Goal: Information Seeking & Learning: Check status

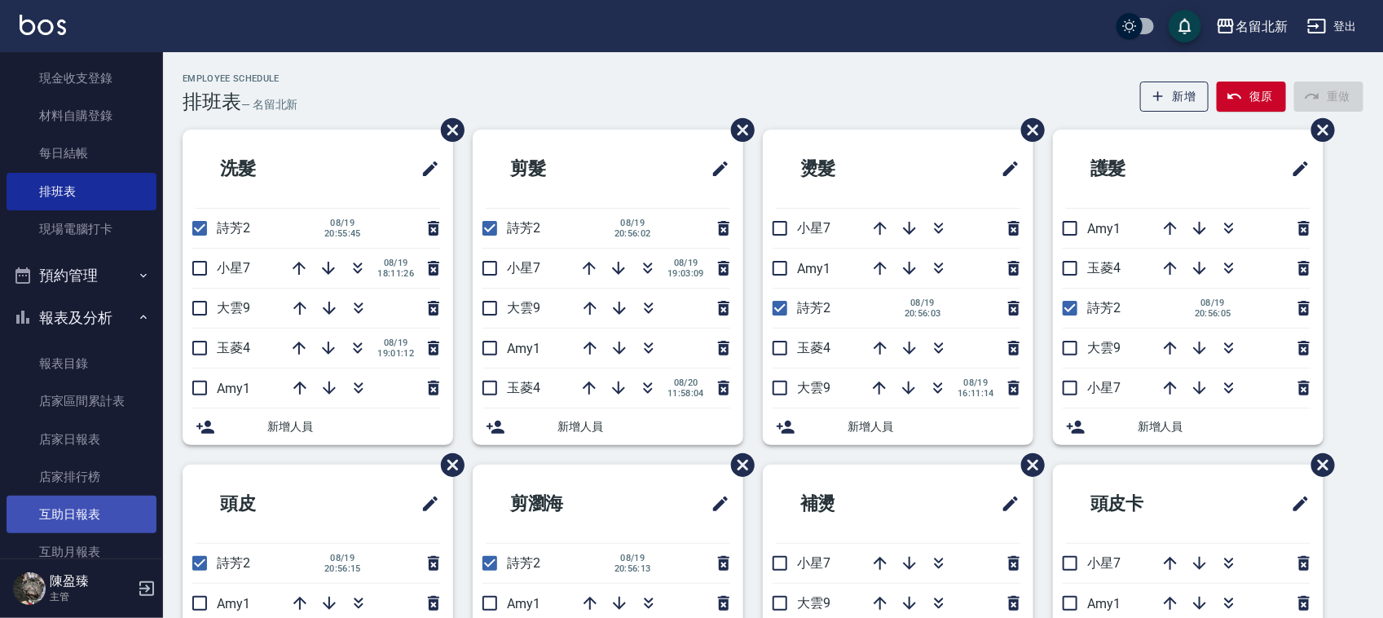
scroll to position [306, 0]
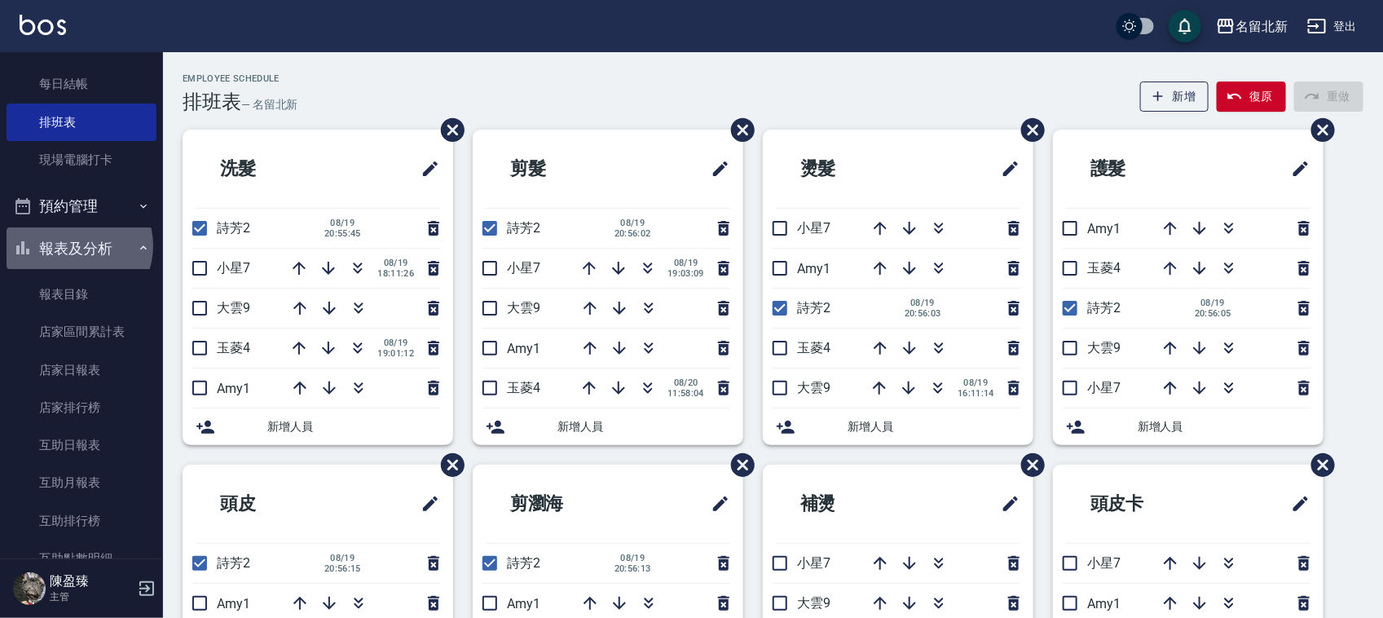
click at [72, 245] on button "報表及分析" at bounding box center [82, 248] width 150 height 42
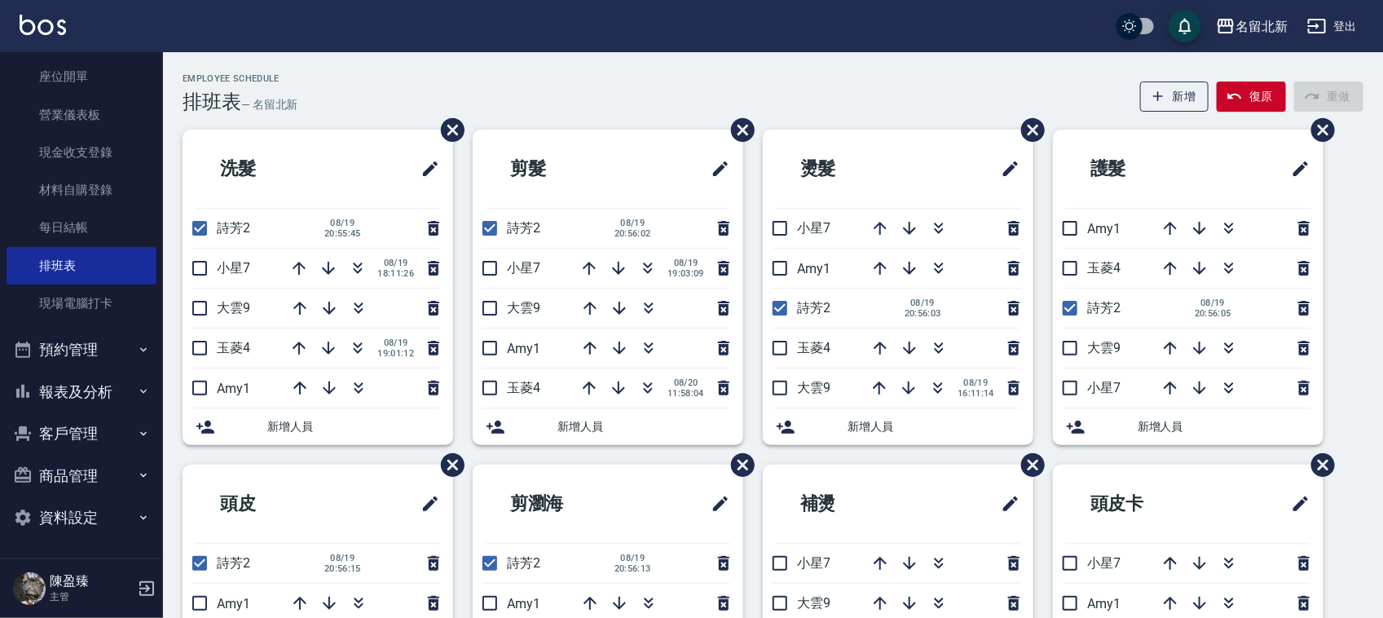
scroll to position [161, 0]
click at [91, 395] on button "報表及分析" at bounding box center [82, 393] width 150 height 42
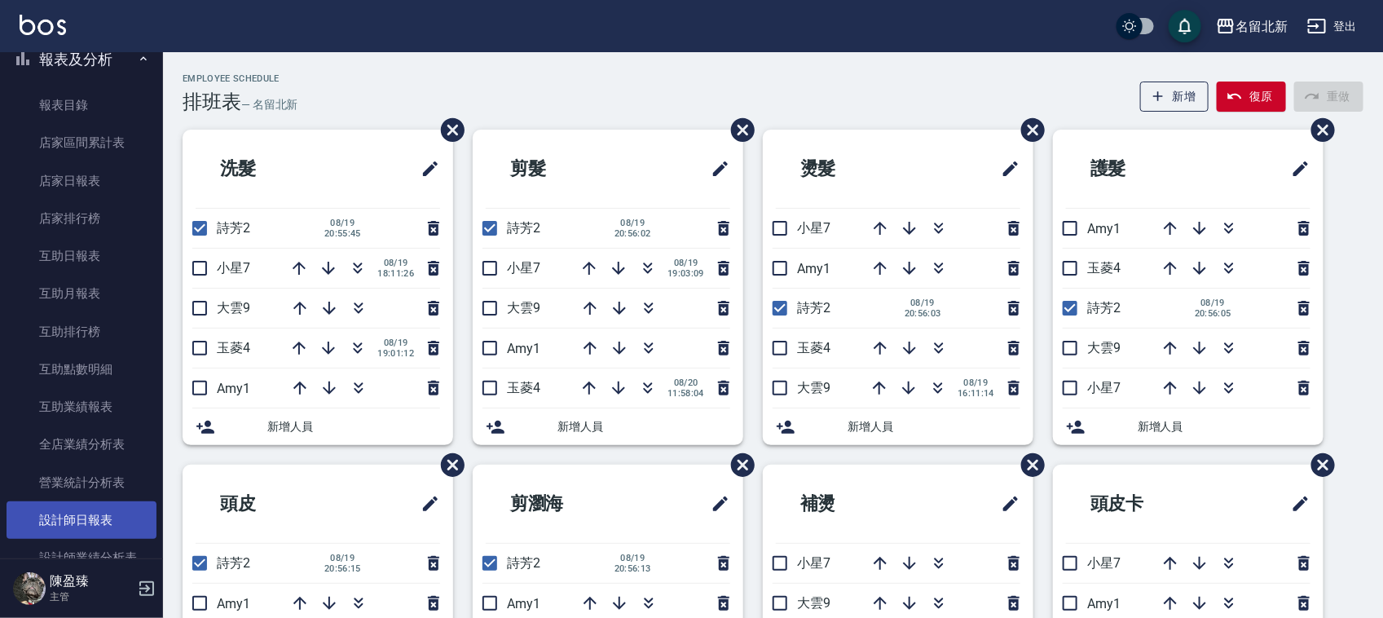
scroll to position [509, 0]
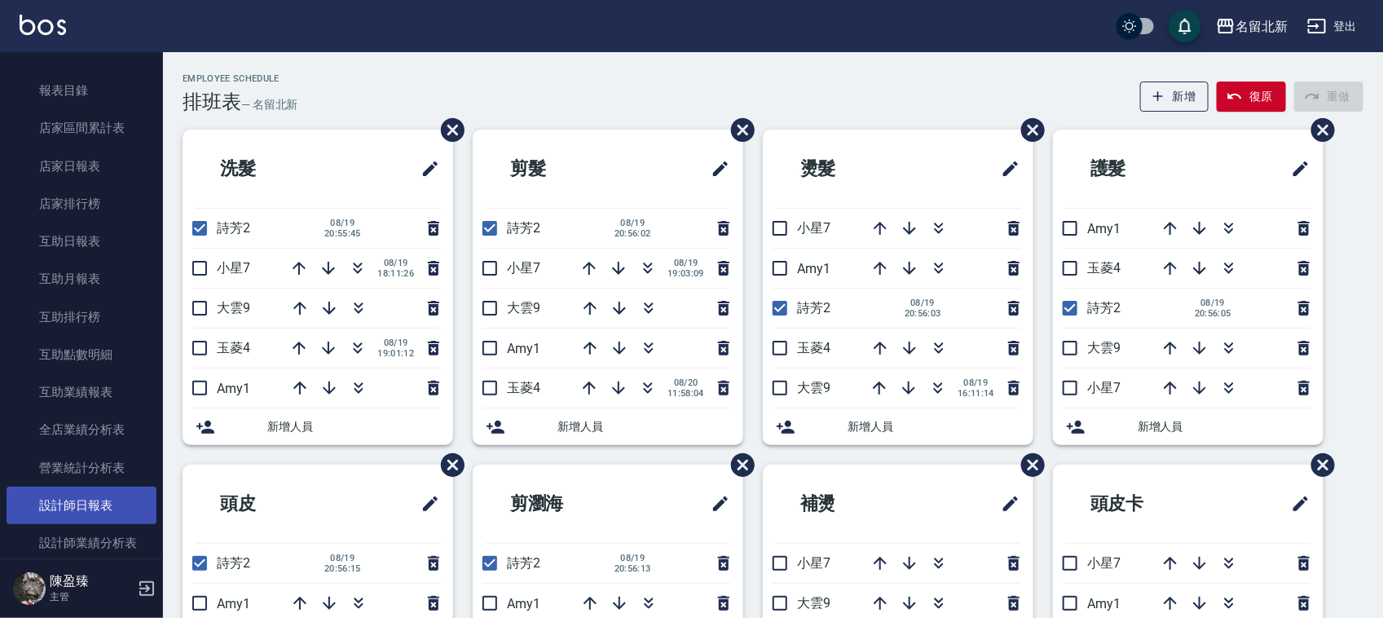
click at [37, 520] on link "設計師日報表" at bounding box center [82, 504] width 150 height 37
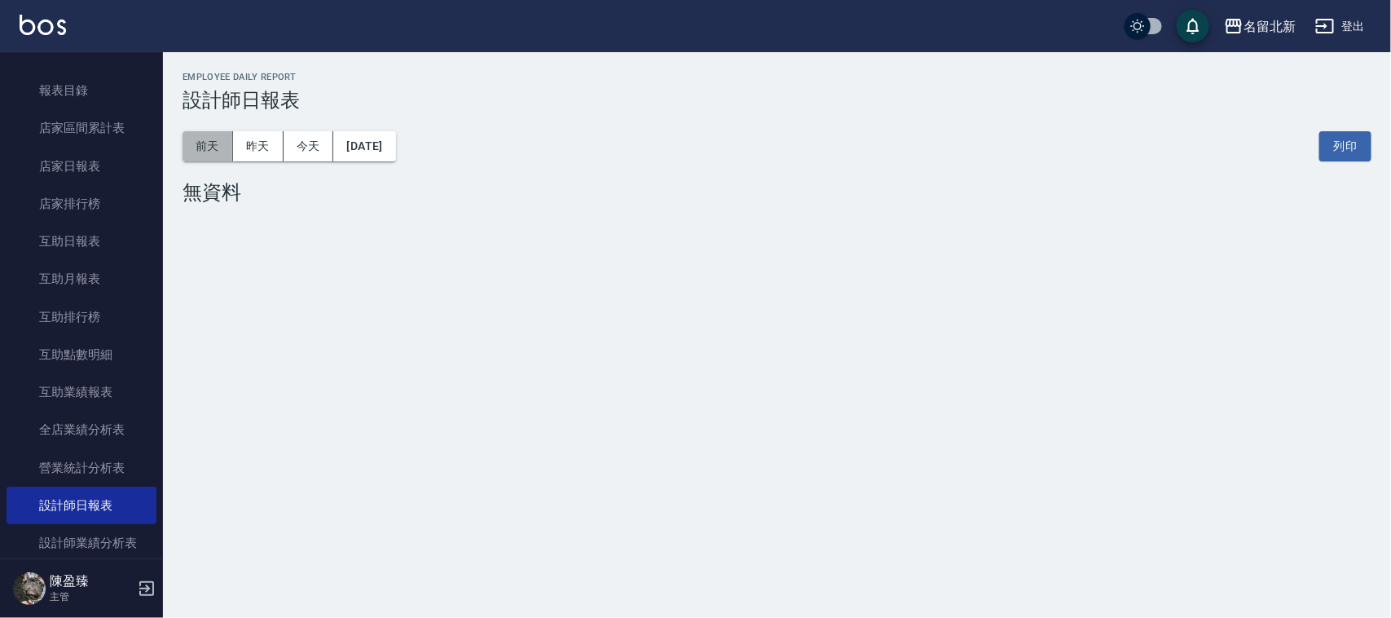
click at [218, 156] on button "前天" at bounding box center [207, 146] width 51 height 30
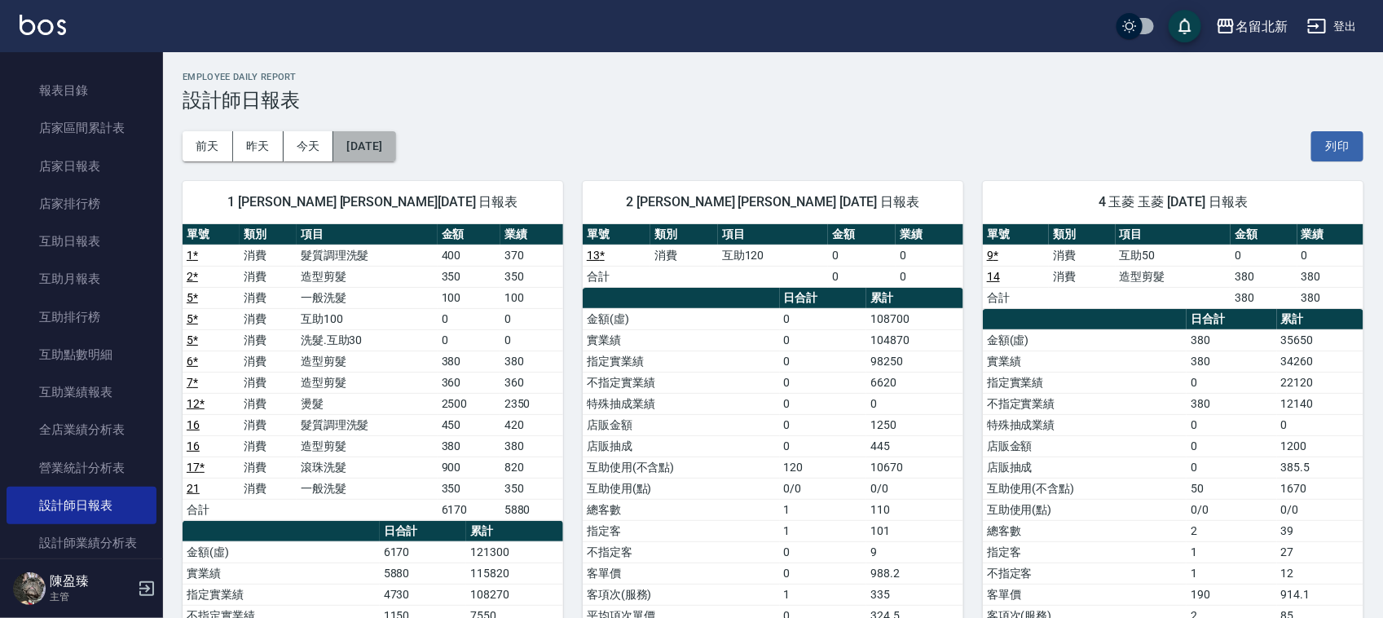
click at [395, 141] on button "[DATE]" at bounding box center [364, 146] width 62 height 30
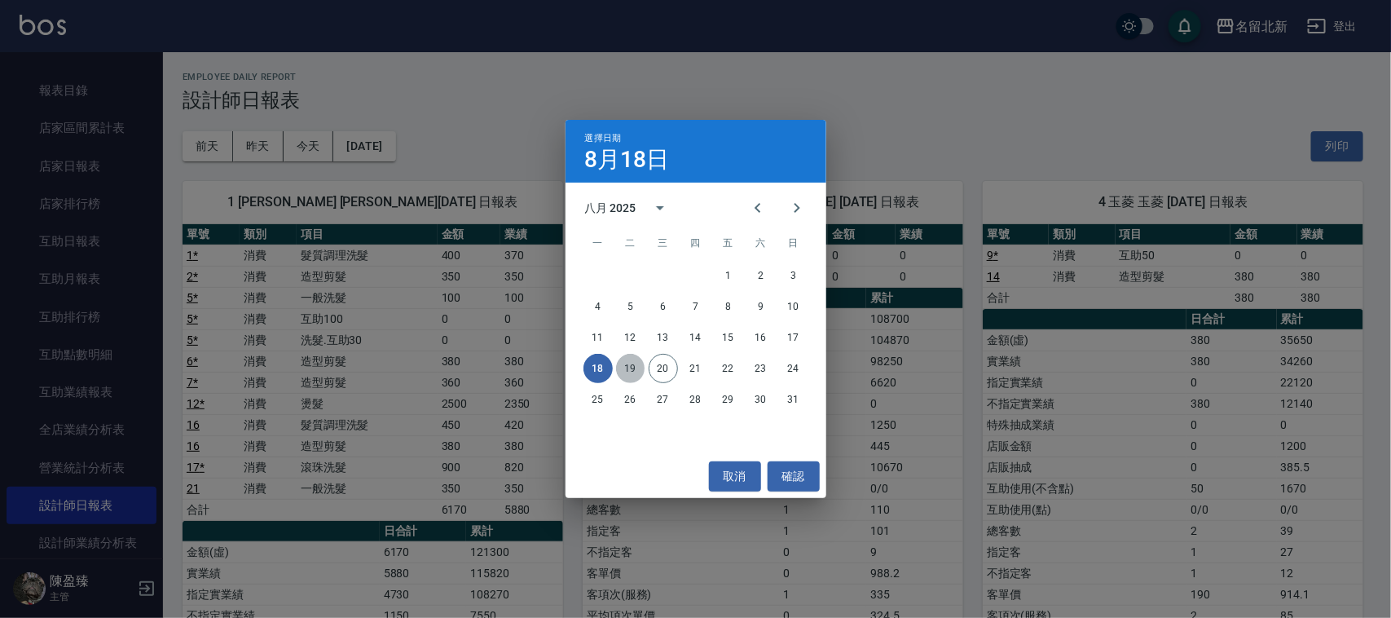
click at [623, 372] on button "19" at bounding box center [630, 368] width 29 height 29
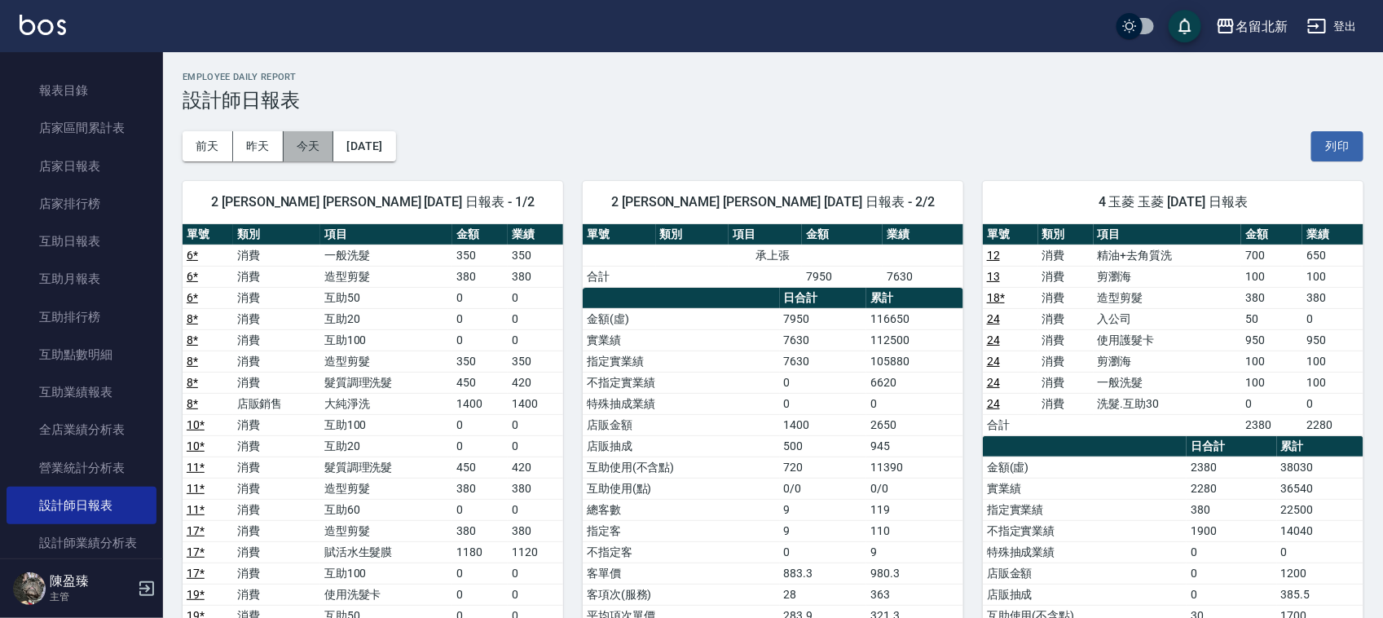
click at [310, 152] on button "今天" at bounding box center [309, 146] width 51 height 30
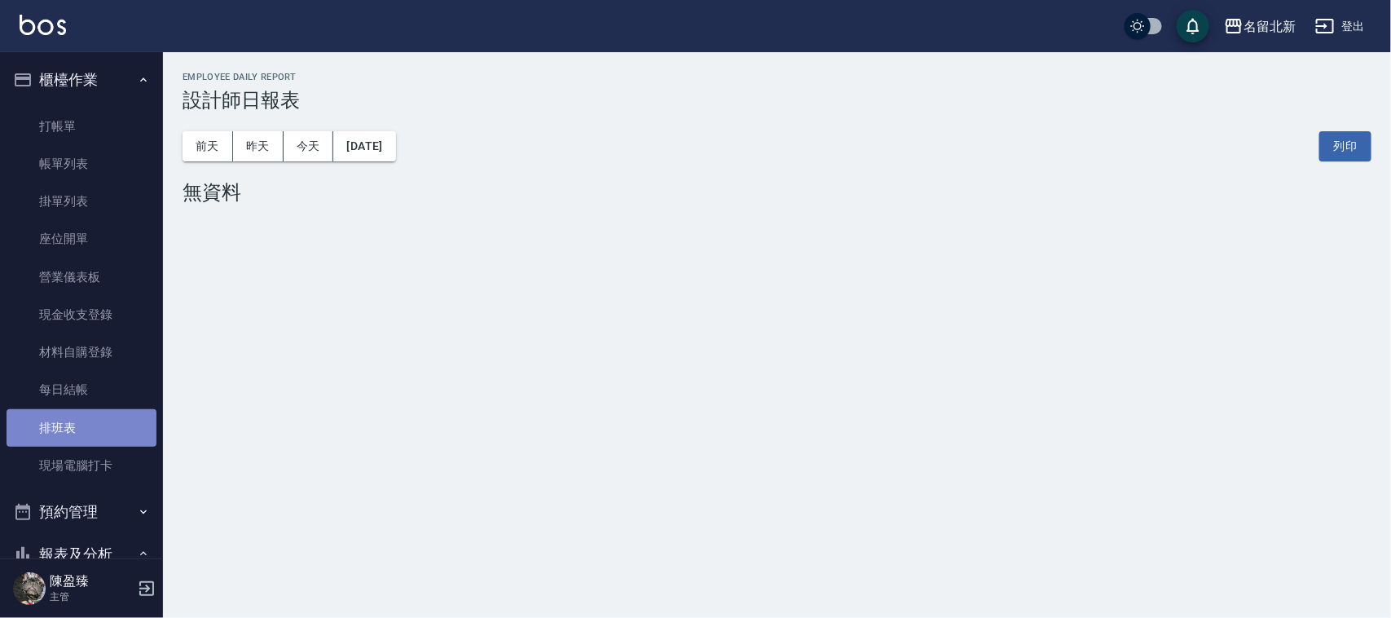
click at [104, 430] on link "排班表" at bounding box center [82, 427] width 150 height 37
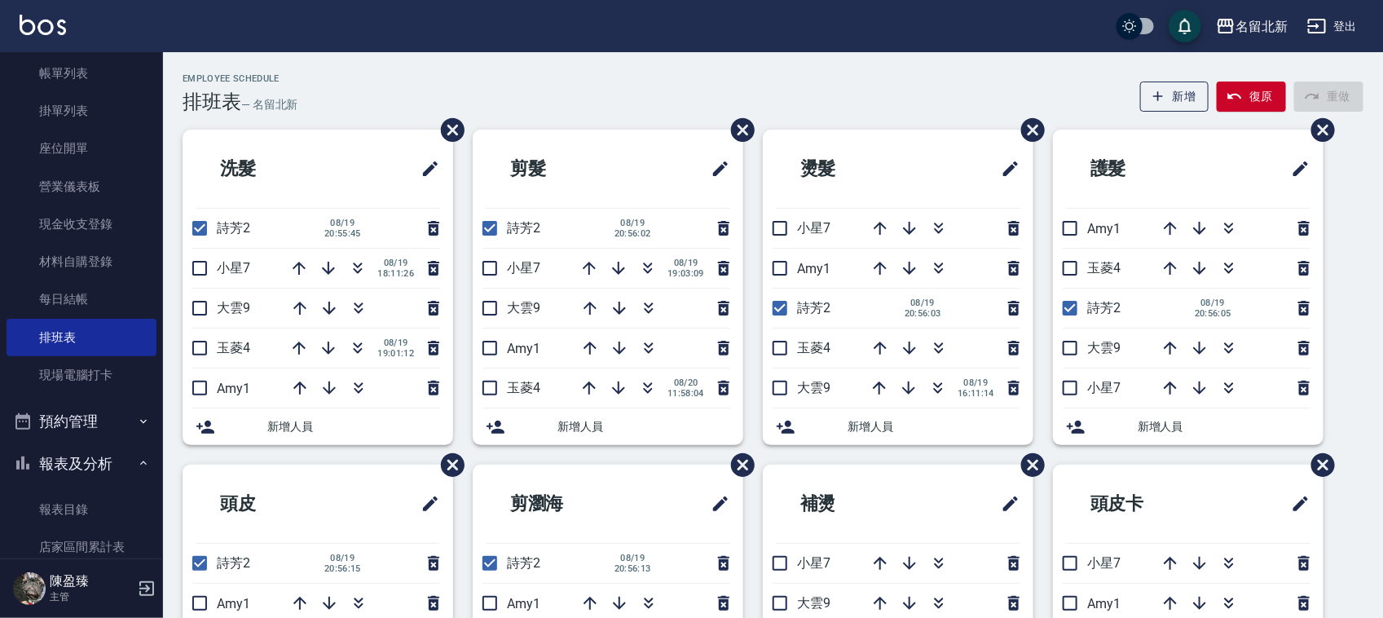
scroll to position [2, 0]
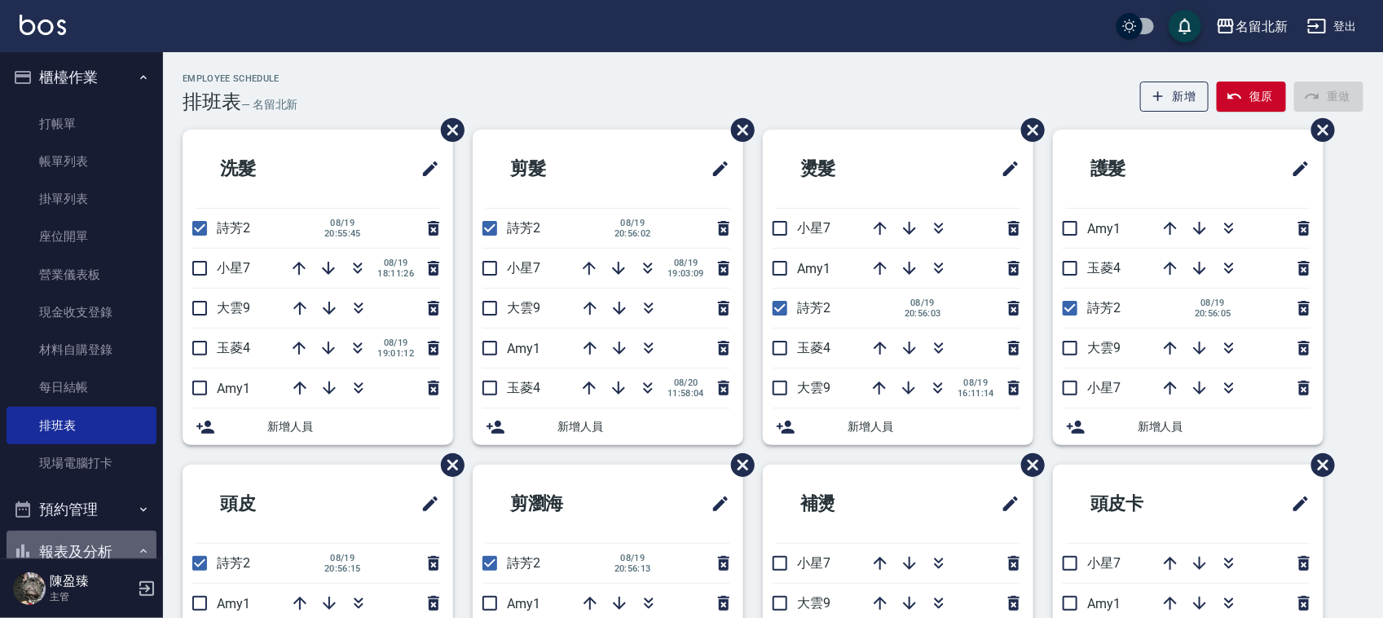
click at [117, 543] on button "報表及分析" at bounding box center [82, 551] width 150 height 42
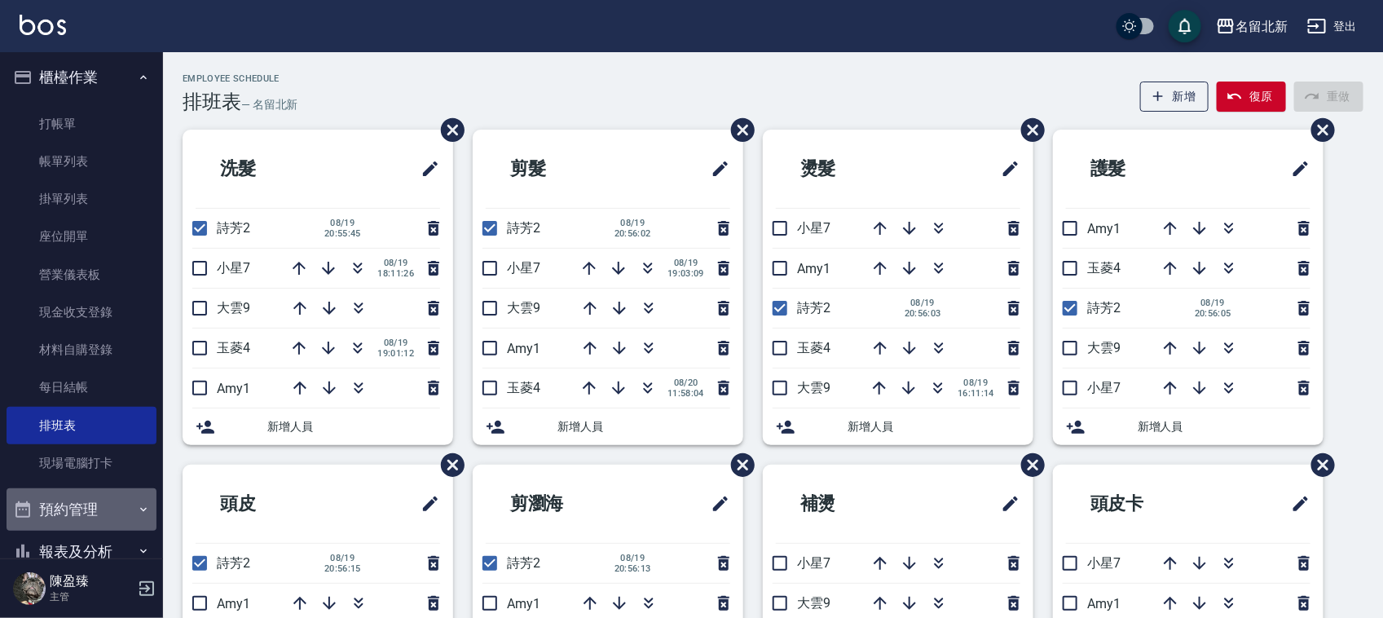
click at [94, 503] on button "預約管理" at bounding box center [82, 509] width 150 height 42
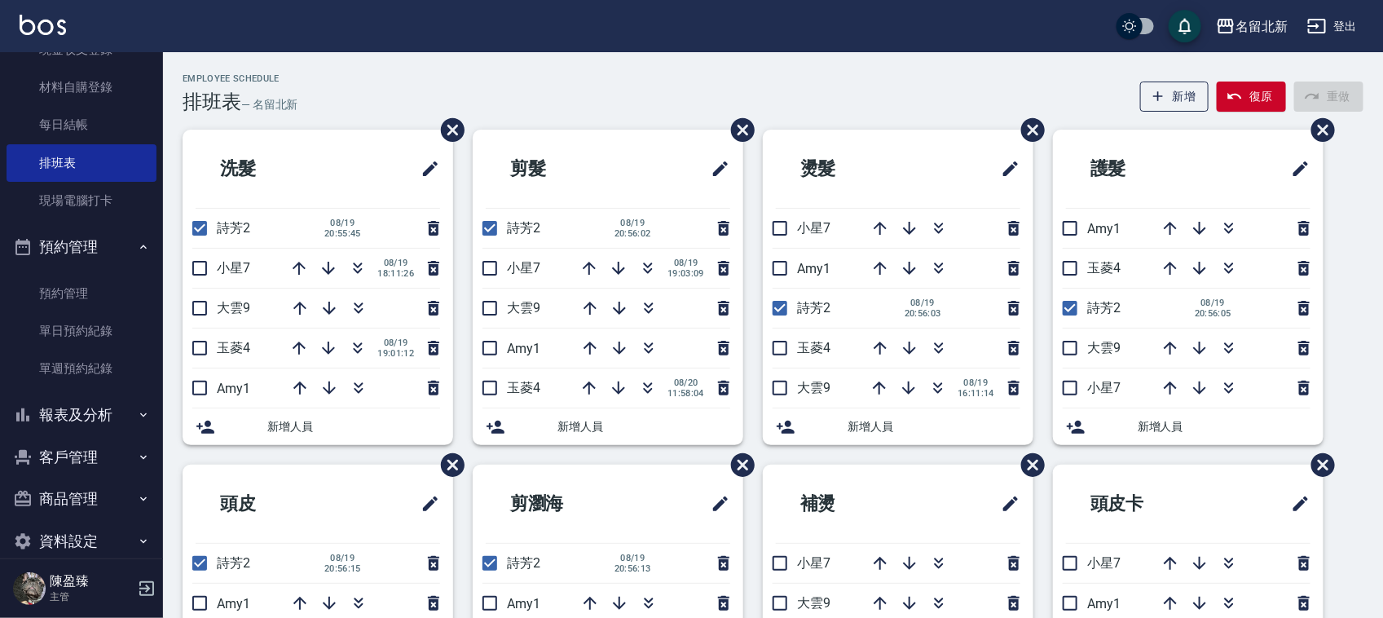
scroll to position [287, 0]
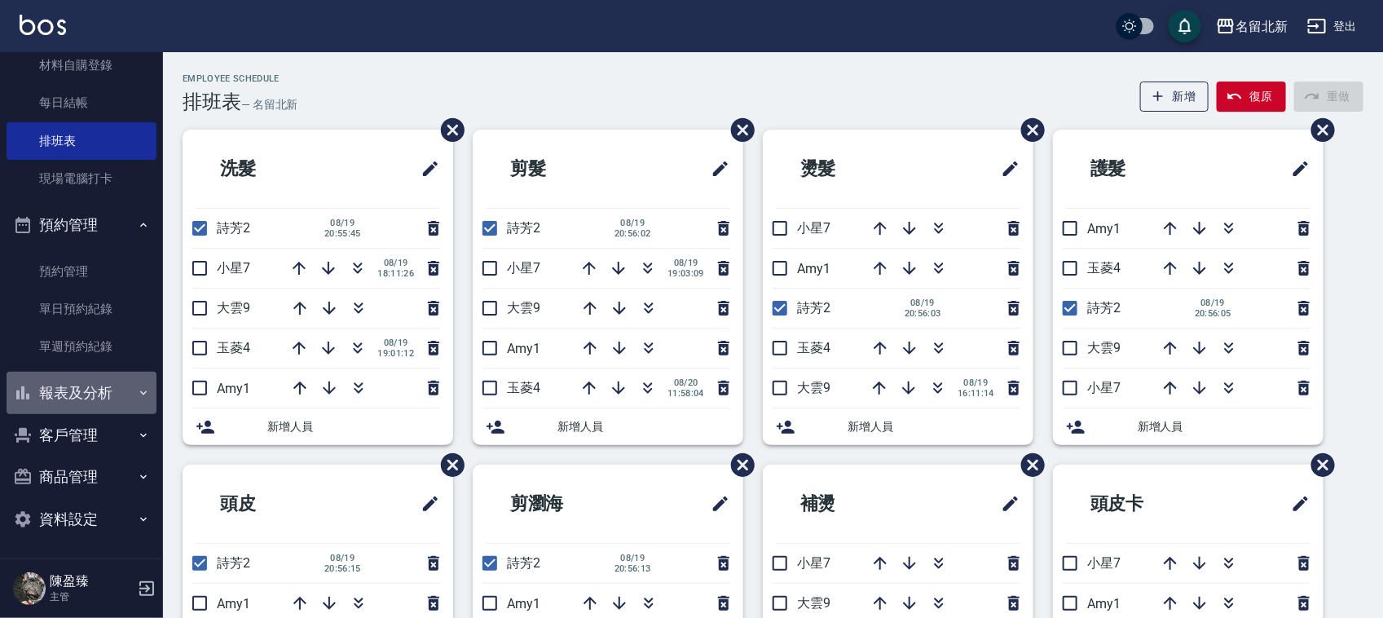
click at [98, 389] on button "報表及分析" at bounding box center [82, 393] width 150 height 42
click at [108, 380] on button "報表及分析" at bounding box center [82, 393] width 150 height 42
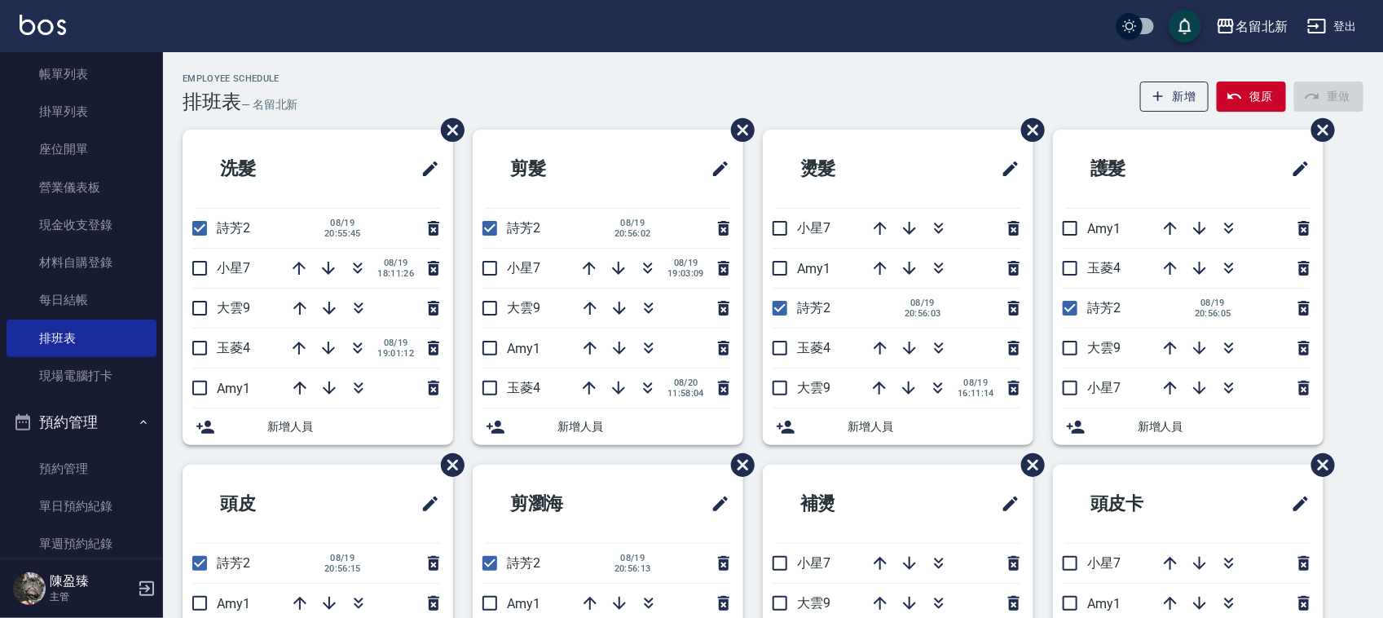
scroll to position [90, 0]
